Goal: Transaction & Acquisition: Purchase product/service

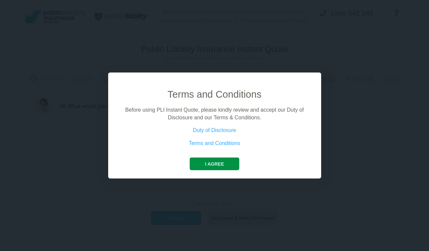
click at [230, 162] on button "I agree" at bounding box center [215, 164] width 50 height 13
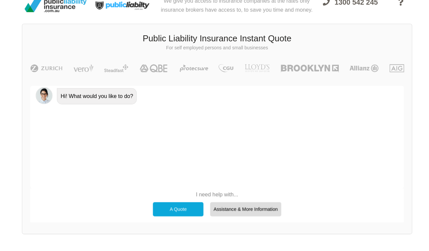
click at [182, 211] on div "A Quote" at bounding box center [176, 218] width 50 height 14
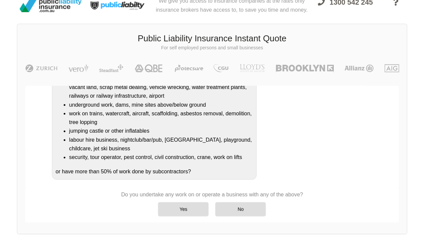
scroll to position [109, 0]
click at [235, 211] on div "No" at bounding box center [243, 218] width 50 height 14
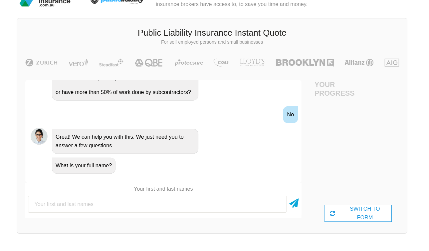
scroll to position [5, 25]
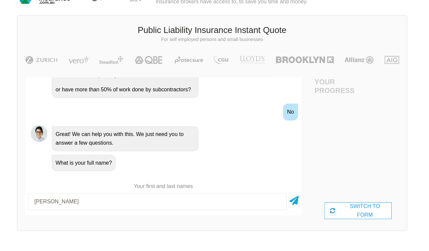
type input "[PERSON_NAME]"
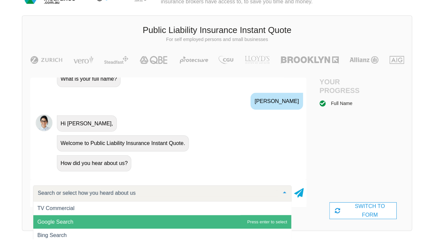
click at [55, 231] on span "Google Search" at bounding box center [55, 234] width 36 height 6
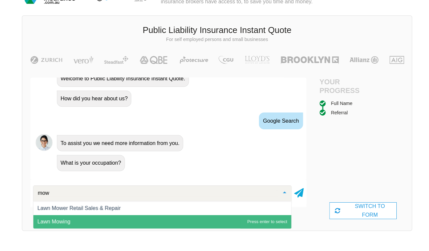
scroll to position [0, 0]
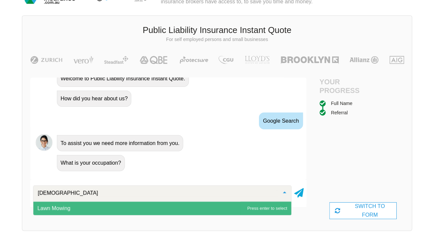
type input "mowin"
click at [120, 214] on span "Lawn Mowing" at bounding box center [160, 220] width 255 height 13
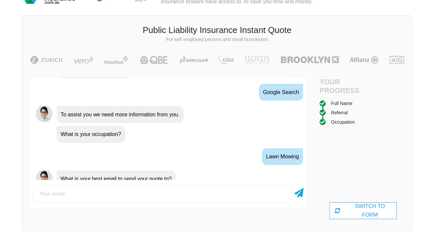
scroll to position [404, 0]
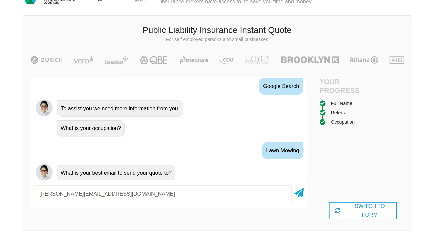
type input "[PERSON_NAME][EMAIL_ADDRESS][DOMAIN_NAME]"
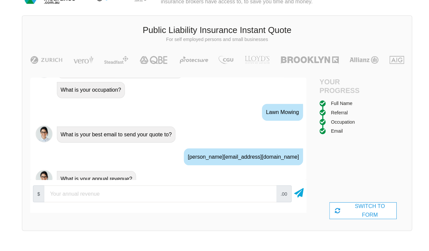
scroll to position [453, 0]
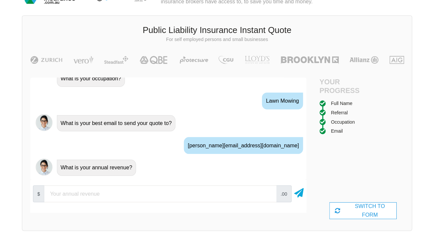
click at [93, 198] on input "number" at bounding box center [159, 206] width 230 height 17
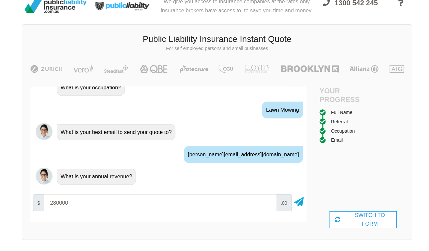
scroll to position [10, 5]
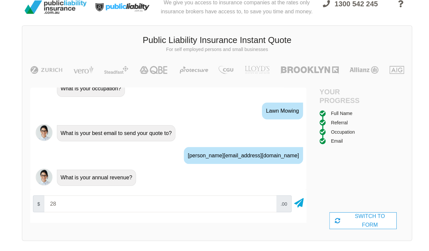
type input "2"
type input "0"
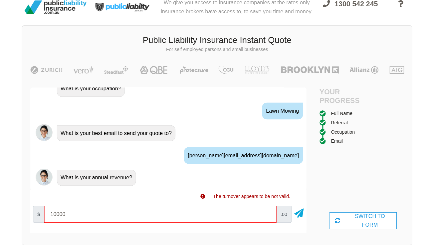
click at [260, 208] on input "10000" at bounding box center [159, 211] width 230 height 17
click at [260, 208] on input "20000" at bounding box center [159, 211] width 230 height 17
click at [259, 211] on input "10000" at bounding box center [159, 211] width 230 height 17
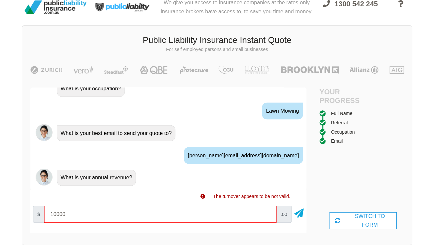
click at [259, 211] on input "10000" at bounding box center [159, 211] width 230 height 17
click at [193, 219] on input "10000" at bounding box center [159, 211] width 230 height 17
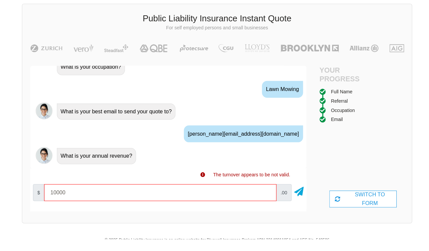
scroll to position [17, 5]
type input "1"
type input "40000"
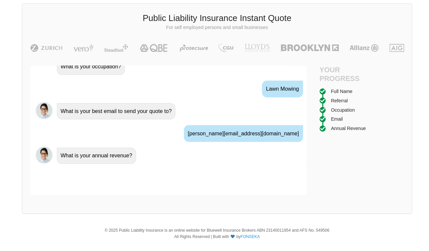
scroll to position [486, 0]
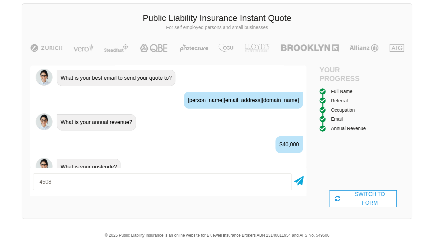
type input "4508"
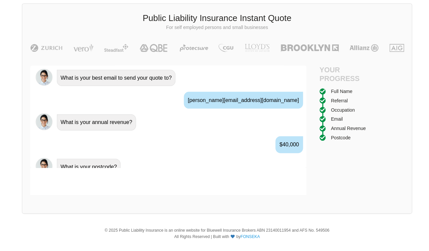
scroll to position [530, 0]
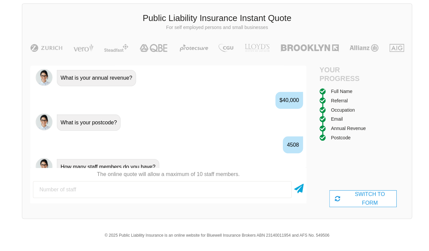
type input "2"
type input "1"
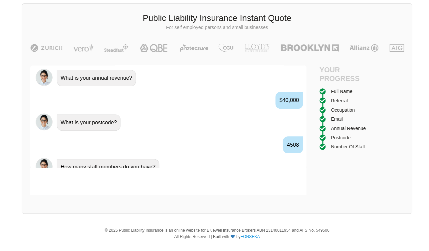
scroll to position [574, 0]
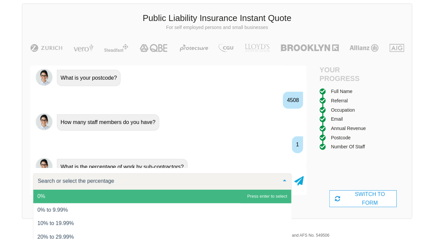
click at [75, 202] on span "0%" at bounding box center [160, 208] width 255 height 13
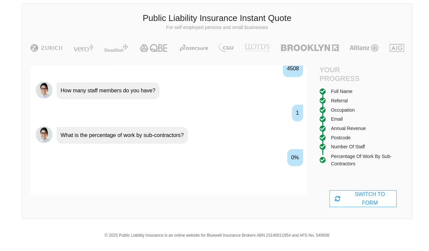
scroll to position [618, 0]
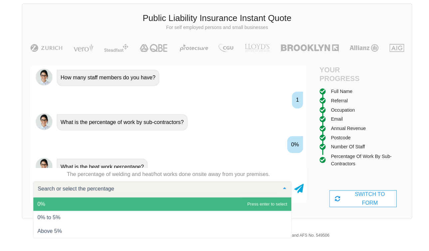
click at [76, 209] on span "0%" at bounding box center [160, 215] width 255 height 13
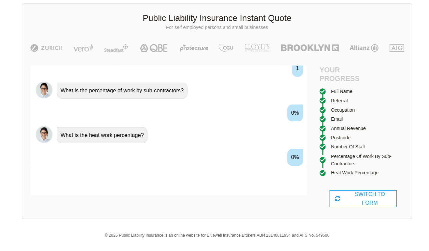
scroll to position [662, 0]
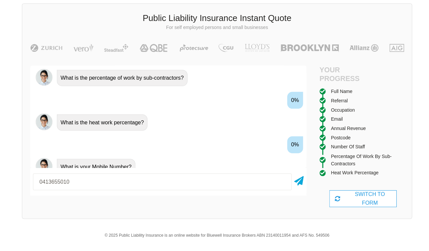
type input "0413655010"
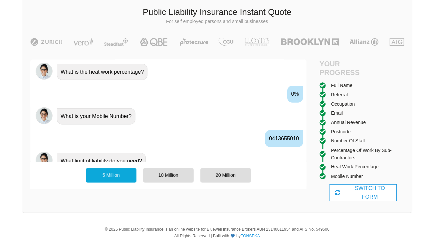
scroll to position [25, 5]
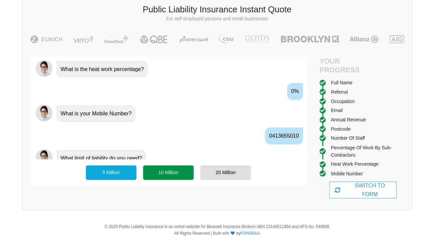
click at [178, 178] on div "10 Million" at bounding box center [167, 185] width 50 height 14
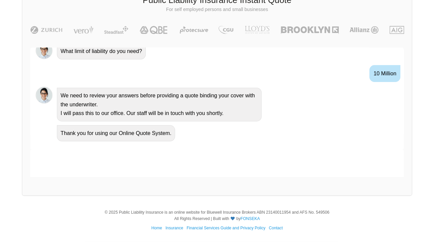
scroll to position [750, 0]
